Goal: Task Accomplishment & Management: Use online tool/utility

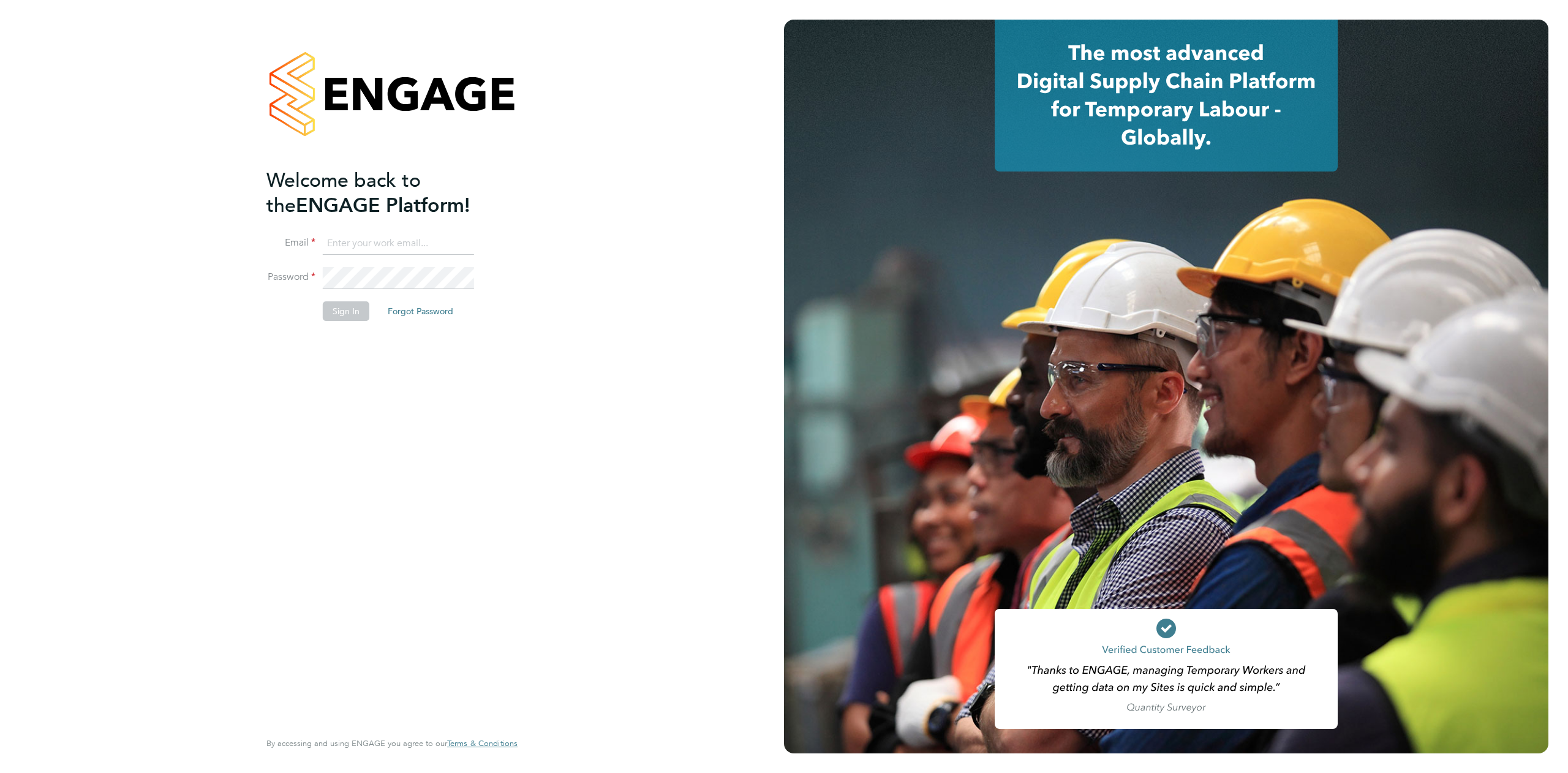
type input "[EMAIL_ADDRESS][PERSON_NAME][PERSON_NAME][DOMAIN_NAME]"
click at [346, 308] on button "Sign In" at bounding box center [346, 311] width 47 height 20
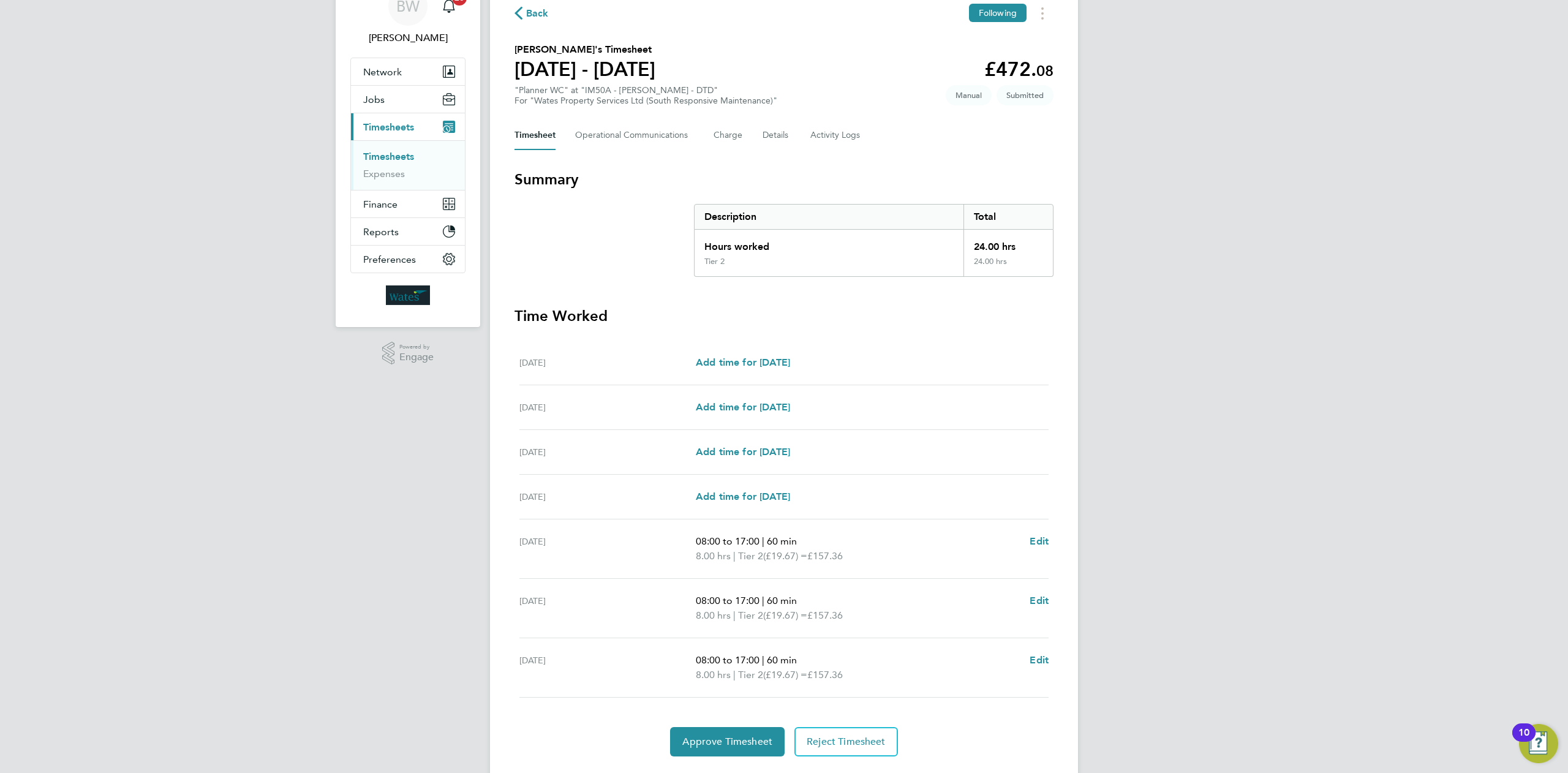
scroll to position [94, 0]
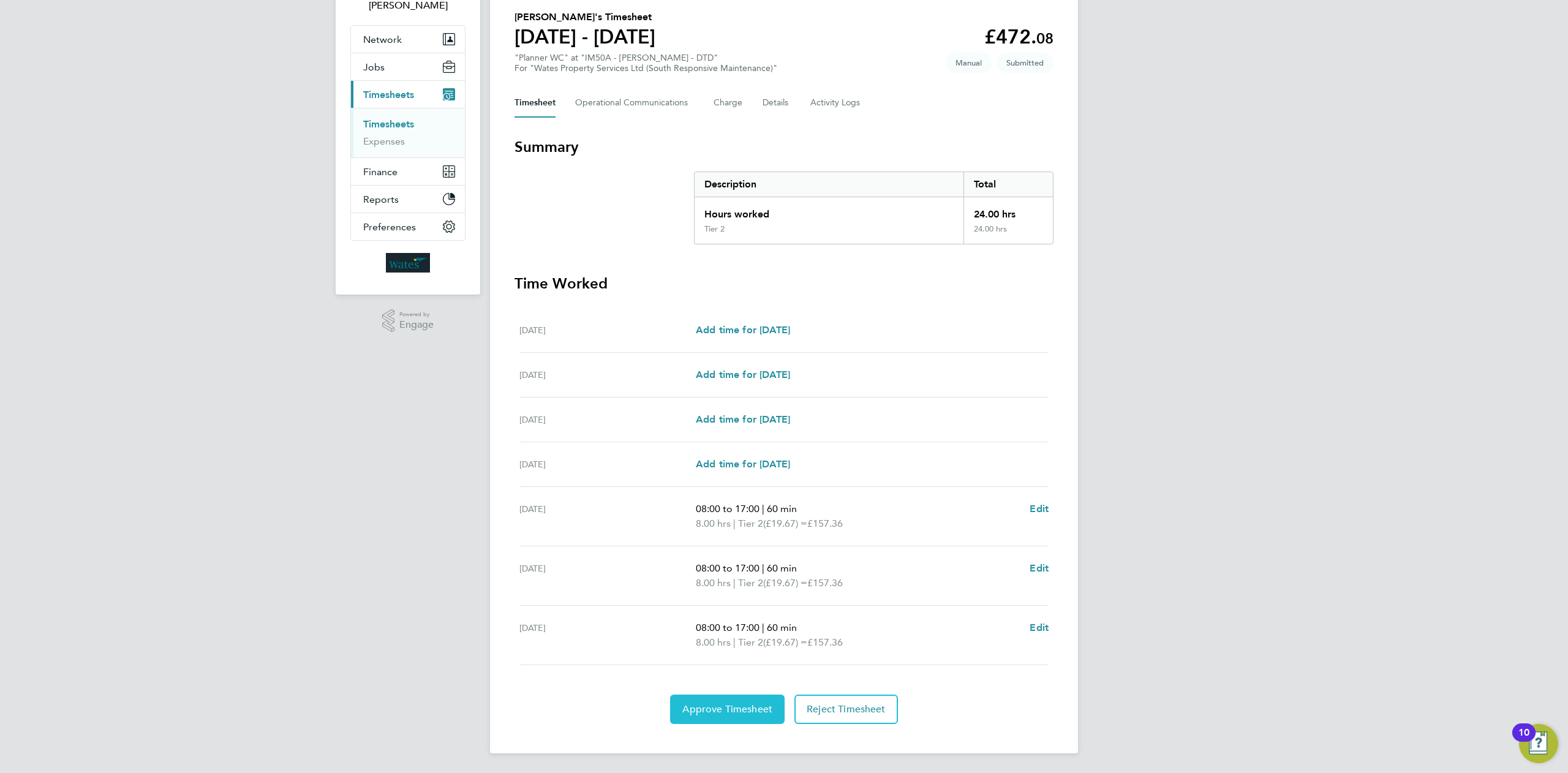
click at [735, 705] on span "Approve Timesheet" at bounding box center [727, 709] width 90 height 12
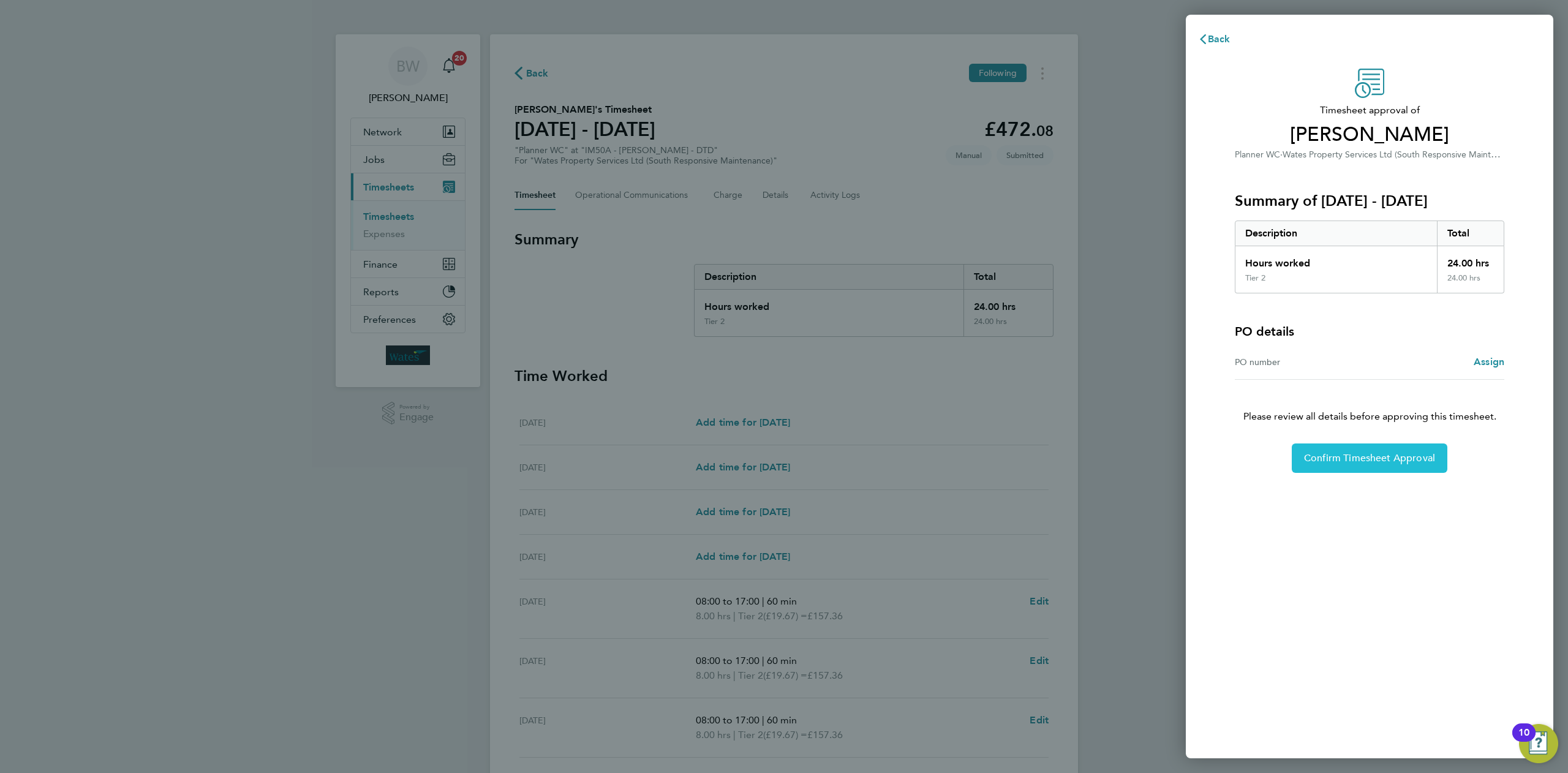
click at [1392, 457] on span "Confirm Timesheet Approval" at bounding box center [1369, 458] width 131 height 12
